Goal: Ask a question

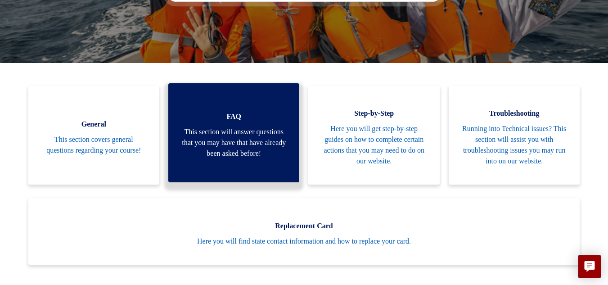
scroll to position [200, 0]
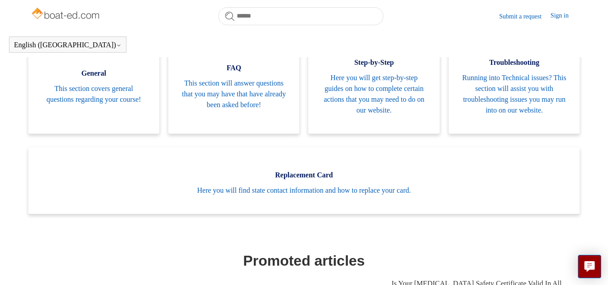
click at [515, 16] on link "Submit a request" at bounding box center [524, 16] width 51 height 9
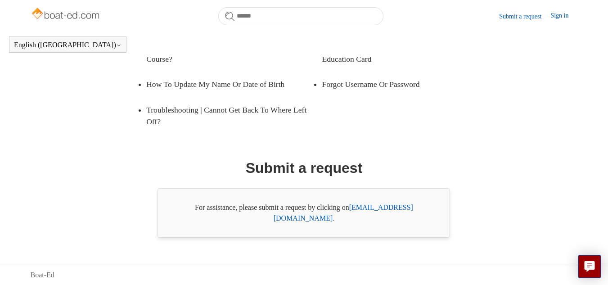
click at [365, 221] on link "[EMAIL_ADDRESS][DOMAIN_NAME]" at bounding box center [344, 212] width 140 height 18
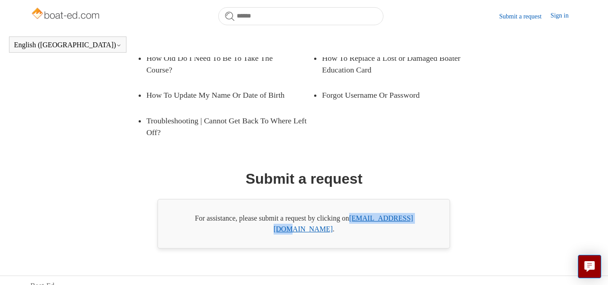
drag, startPoint x: 425, startPoint y: 219, endPoint x: 365, endPoint y: 225, distance: 59.7
click at [354, 218] on div "For assistance, please submit a request by clicking on [EMAIL_ADDRESS][DOMAIN_N…" at bounding box center [304, 224] width 293 height 50
copy link "[EMAIL_ADDRESS][DOMAIN_NAME]"
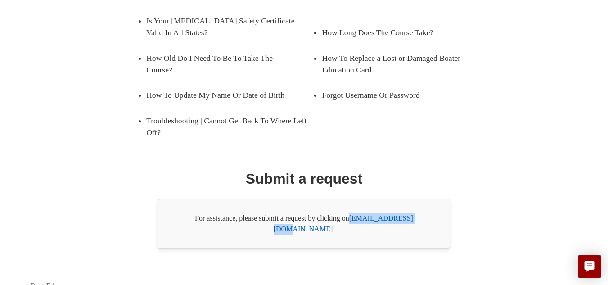
scroll to position [175, 0]
